Goal: Entertainment & Leisure: Consume media (video, audio)

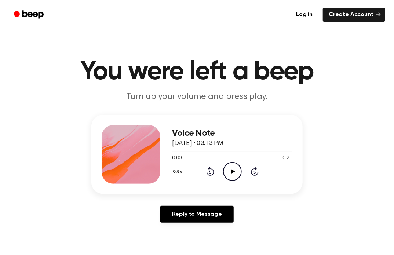
click at [230, 167] on icon "Play Audio" at bounding box center [232, 171] width 19 height 19
click at [209, 171] on icon "Rewind 5 seconds" at bounding box center [210, 171] width 8 height 10
click at [233, 170] on icon at bounding box center [233, 171] width 4 height 5
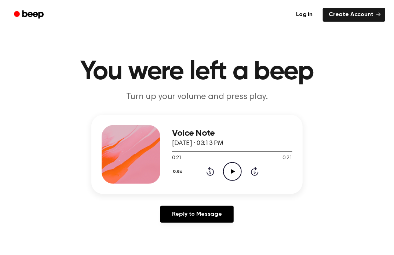
click at [237, 172] on icon "Play Audio" at bounding box center [232, 171] width 19 height 19
click at [233, 171] on icon at bounding box center [233, 171] width 4 height 5
click at [232, 170] on icon at bounding box center [233, 171] width 4 height 5
click at [233, 174] on icon "Play Audio" at bounding box center [232, 171] width 19 height 19
click at [234, 173] on icon "Play Audio" at bounding box center [232, 171] width 19 height 19
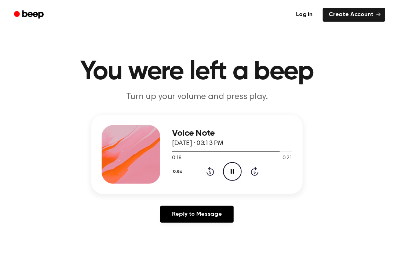
click at [211, 170] on icon "Rewind 5 seconds" at bounding box center [210, 171] width 8 height 10
click at [232, 169] on icon "Pause Audio" at bounding box center [232, 171] width 19 height 19
click at [232, 169] on icon "Play Audio" at bounding box center [232, 171] width 19 height 19
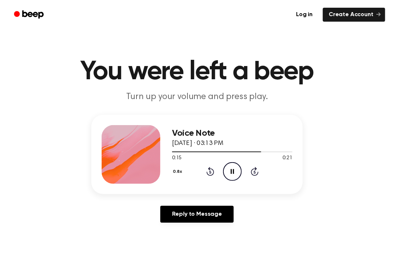
click at [210, 172] on icon at bounding box center [210, 172] width 2 height 3
